Goal: Navigation & Orientation: Find specific page/section

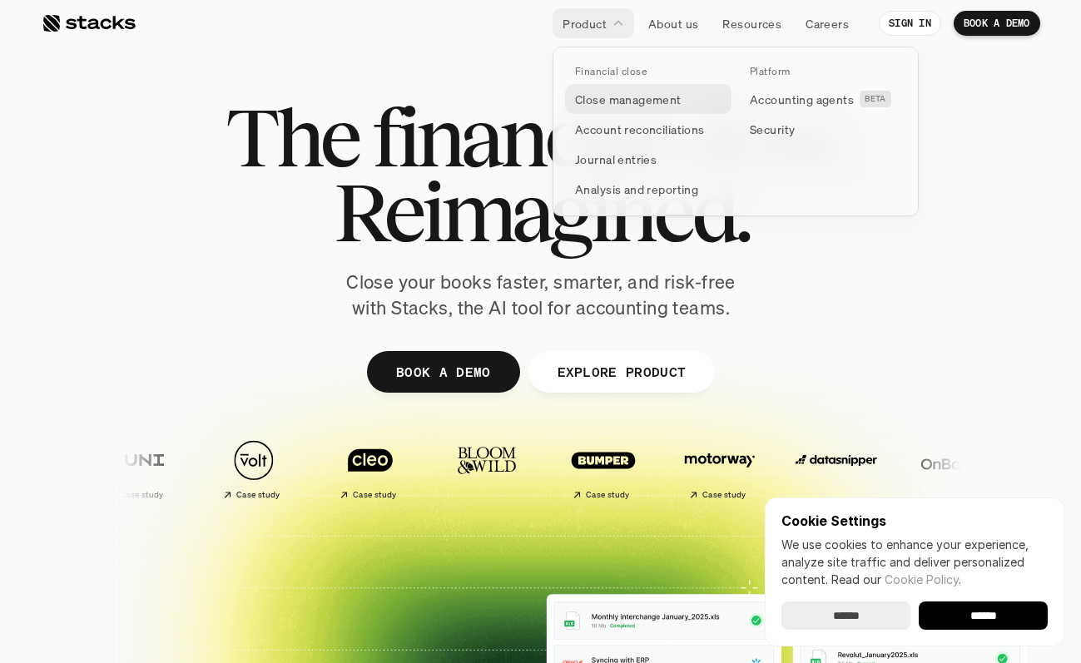
click at [616, 102] on p "Close management" at bounding box center [628, 99] width 107 height 17
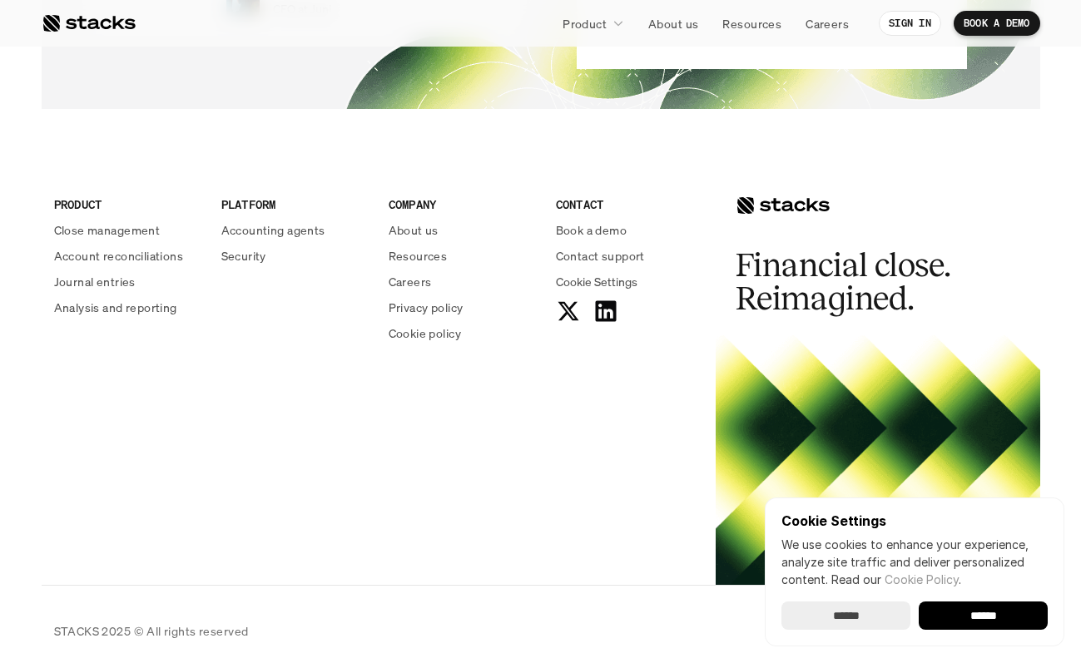
scroll to position [3688, 0]
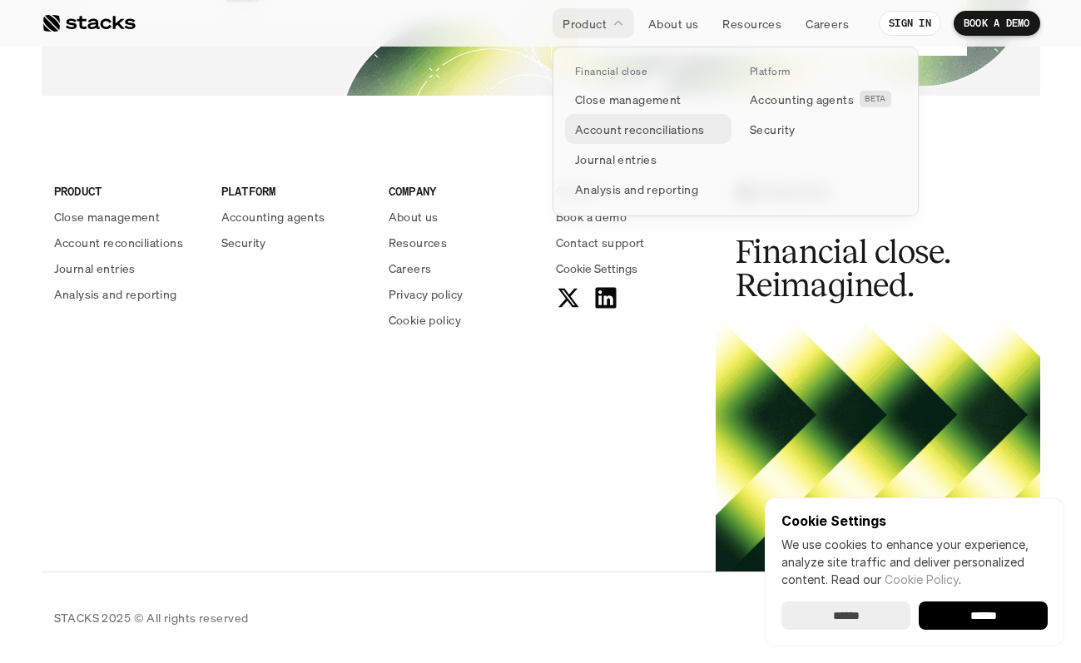
click at [621, 136] on p "Account reconciliations" at bounding box center [640, 129] width 130 height 17
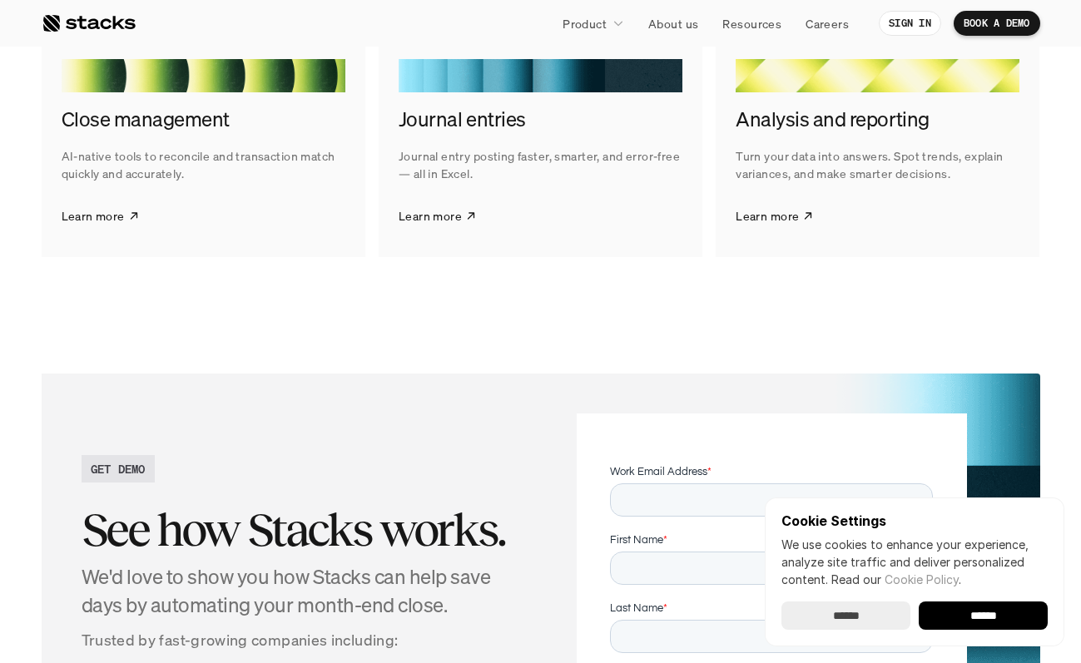
scroll to position [3183, 0]
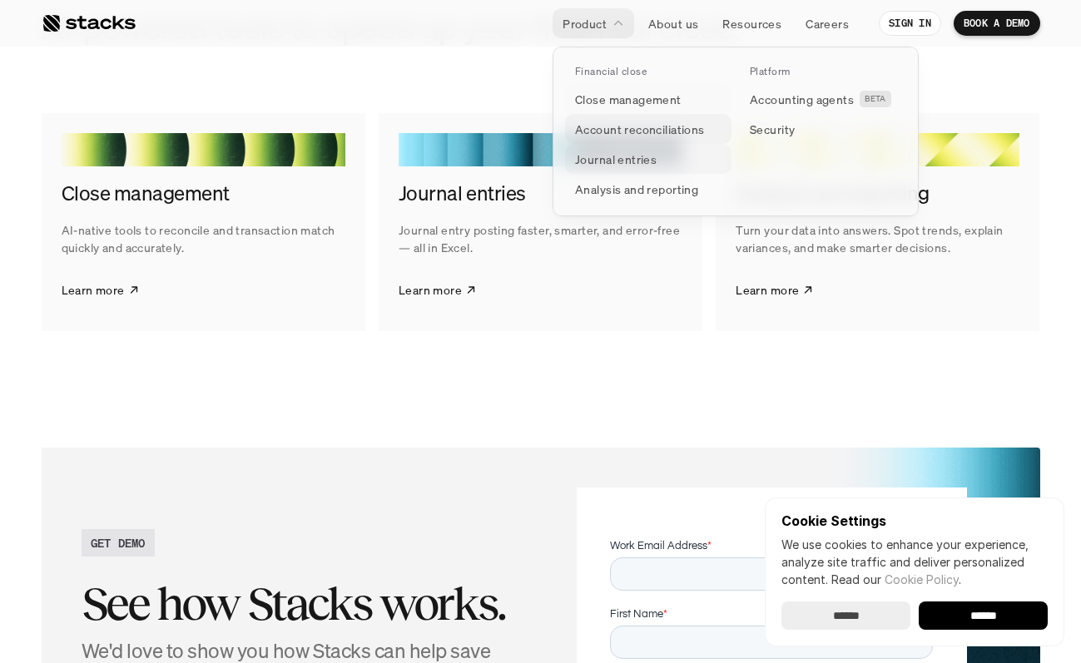
click at [630, 151] on p "Journal entries" at bounding box center [616, 159] width 82 height 17
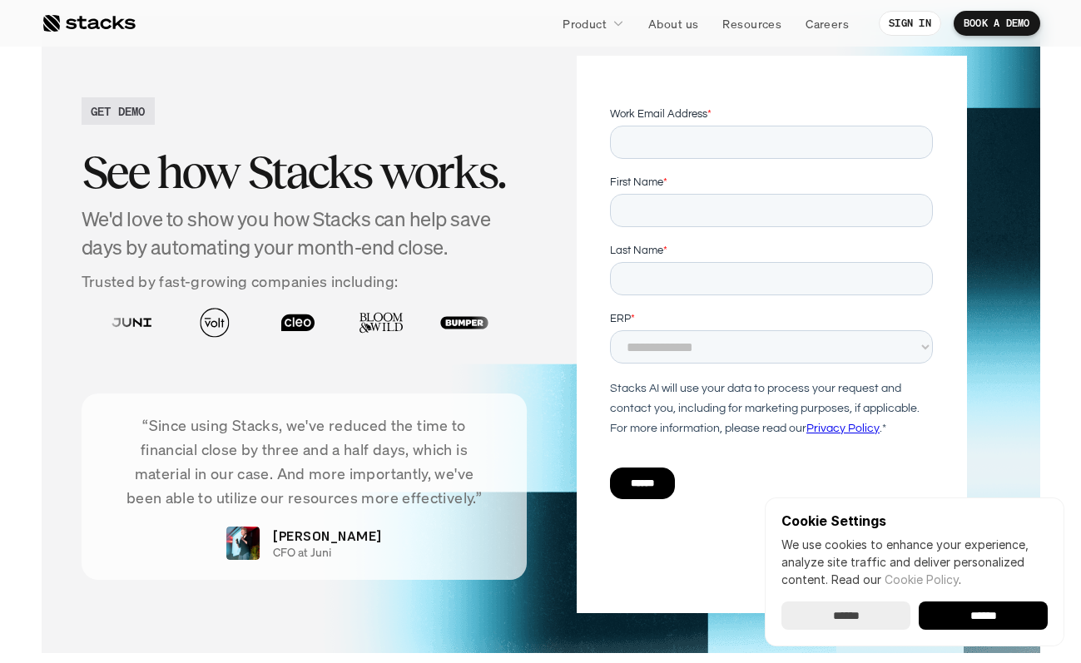
scroll to position [3144, 0]
